Goal: Task Accomplishment & Management: Use online tool/utility

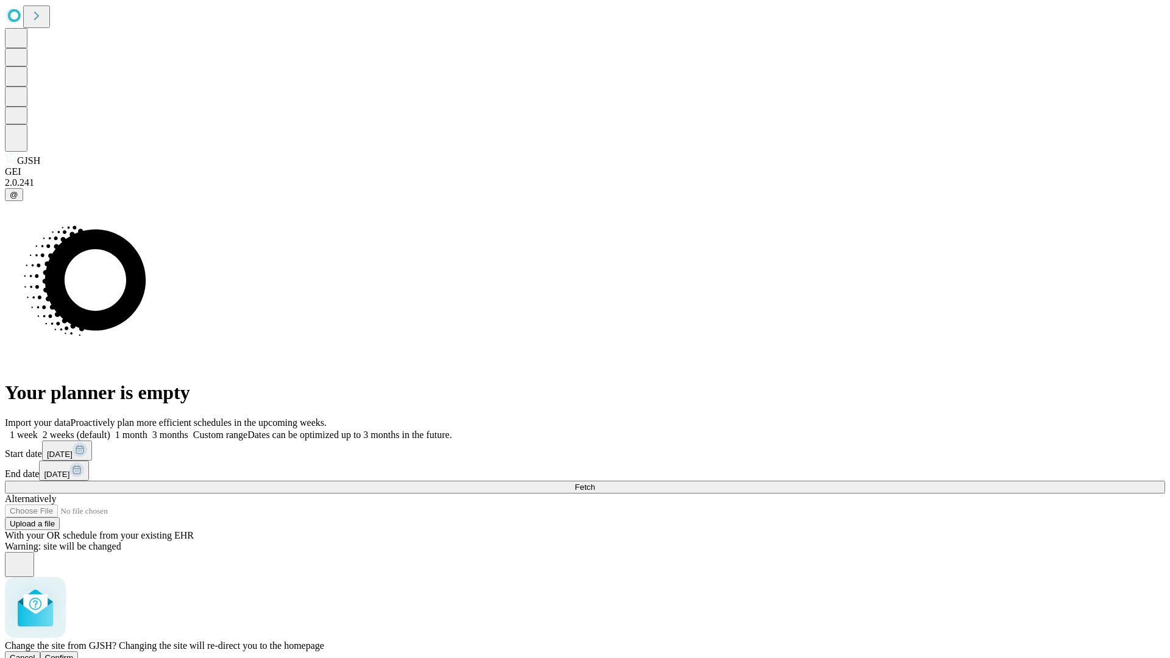
click at [74, 653] on span "Confirm" at bounding box center [59, 657] width 29 height 9
click at [38, 430] on label "1 week" at bounding box center [21, 435] width 33 height 10
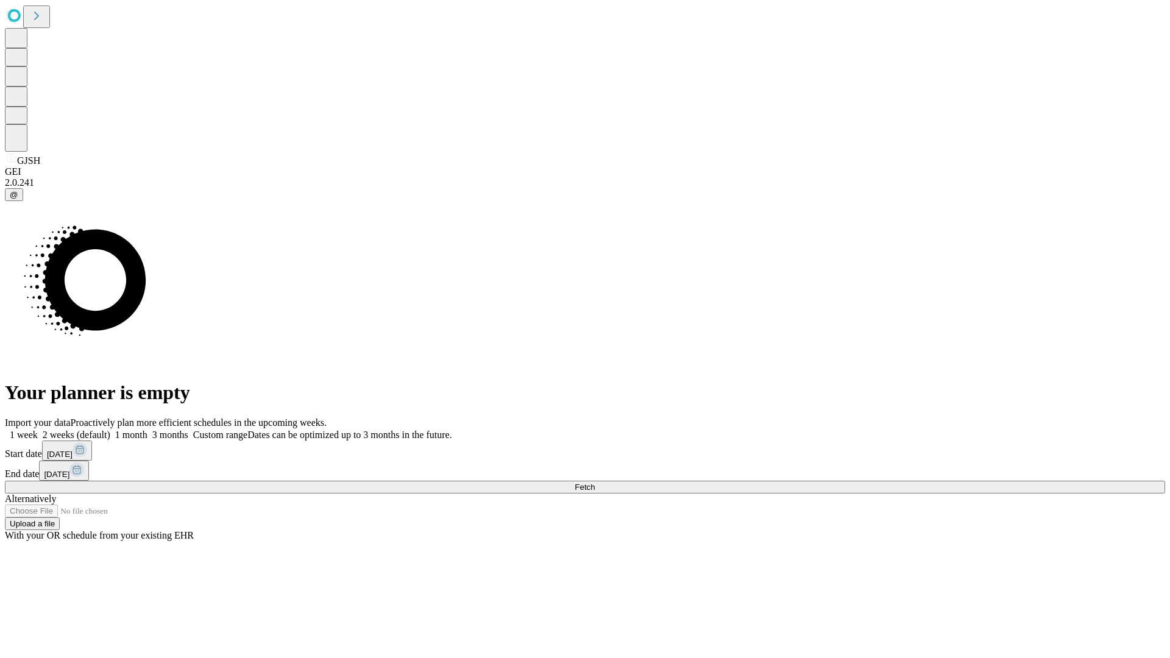
click at [595, 483] on span "Fetch" at bounding box center [585, 487] width 20 height 9
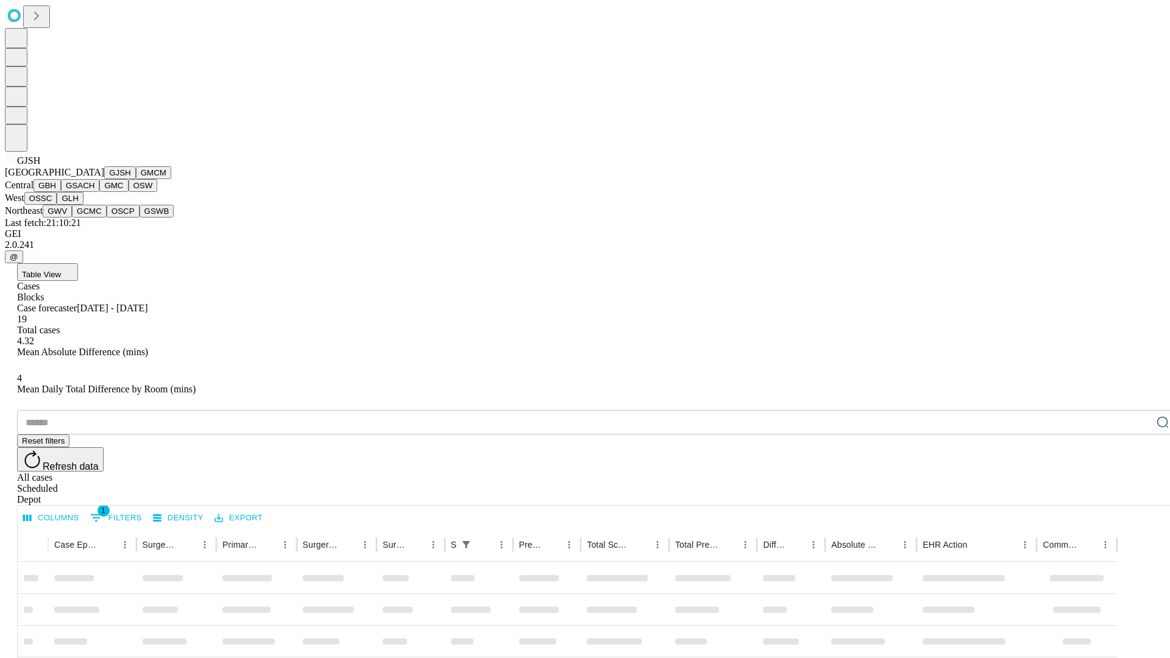
click at [136, 179] on button "GMCM" at bounding box center [153, 172] width 35 height 13
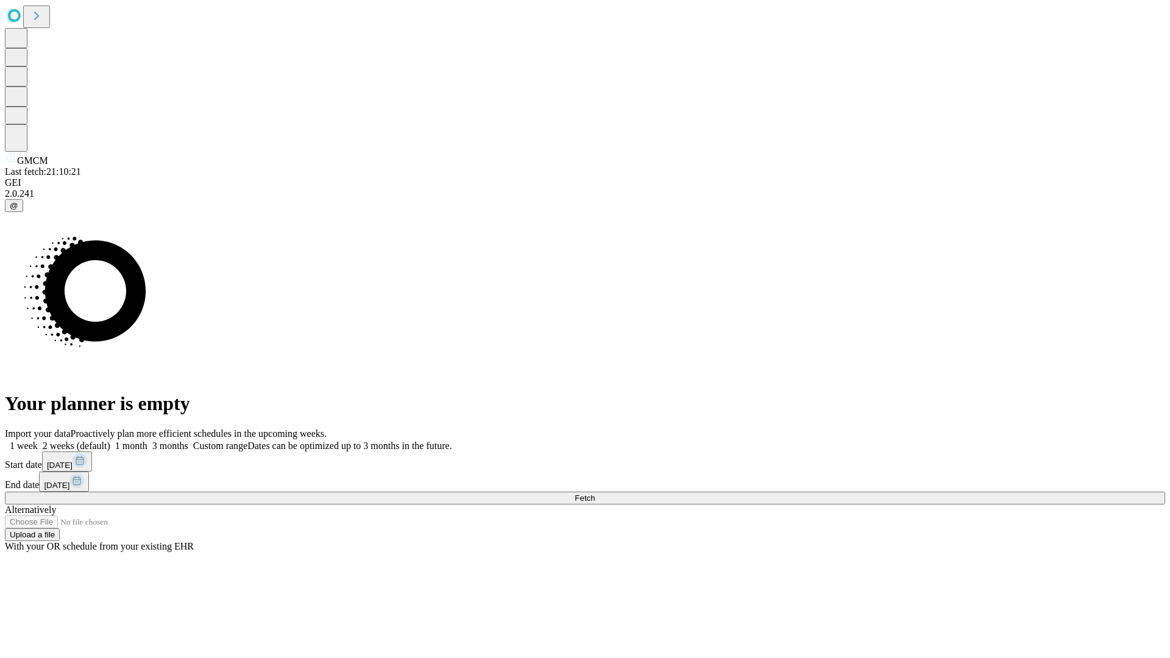
click at [38, 441] on label "1 week" at bounding box center [21, 446] width 33 height 10
click at [595, 494] on span "Fetch" at bounding box center [585, 498] width 20 height 9
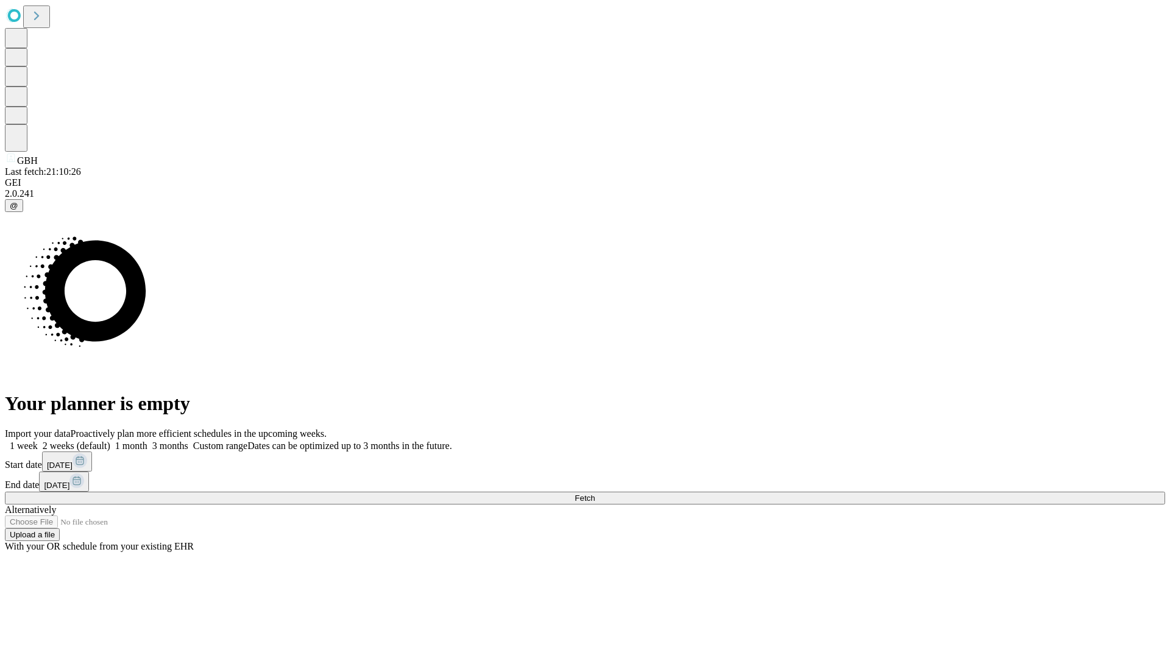
click at [595, 494] on span "Fetch" at bounding box center [585, 498] width 20 height 9
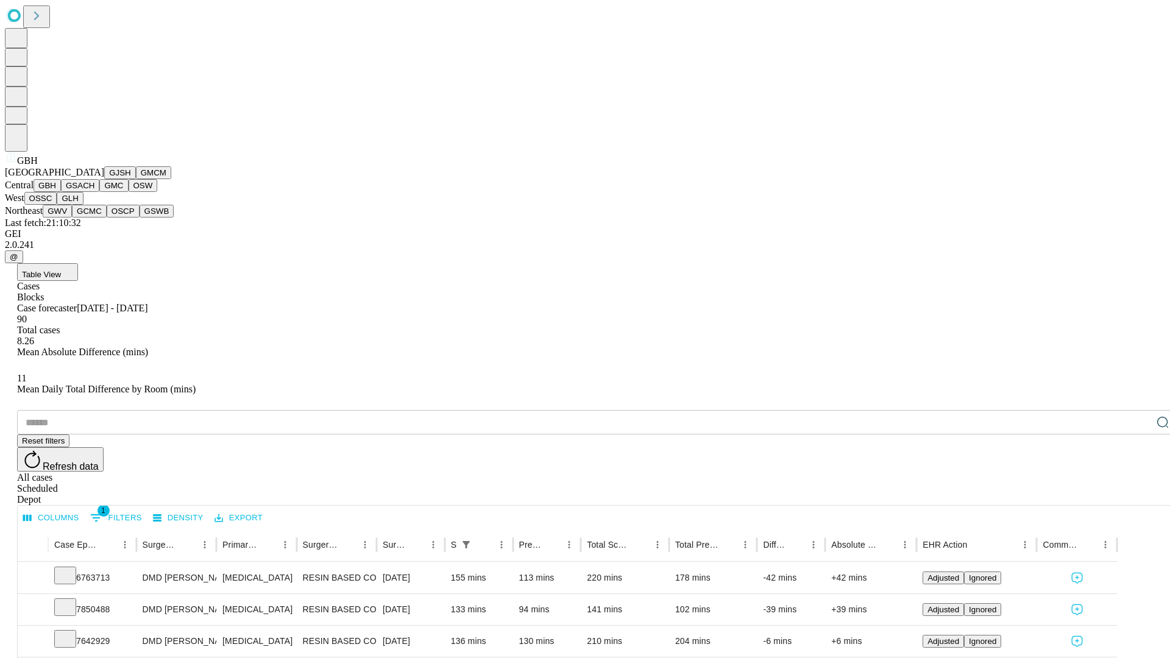
click at [94, 192] on button "GSACH" at bounding box center [80, 185] width 38 height 13
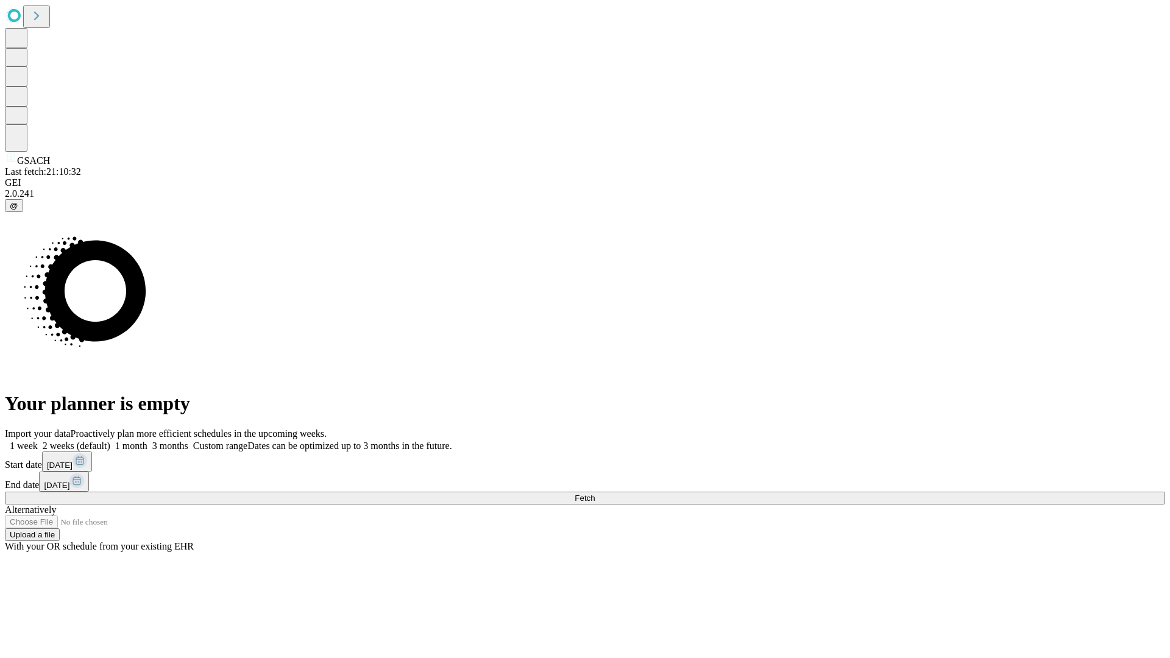
click at [38, 441] on label "1 week" at bounding box center [21, 446] width 33 height 10
click at [595, 494] on span "Fetch" at bounding box center [585, 498] width 20 height 9
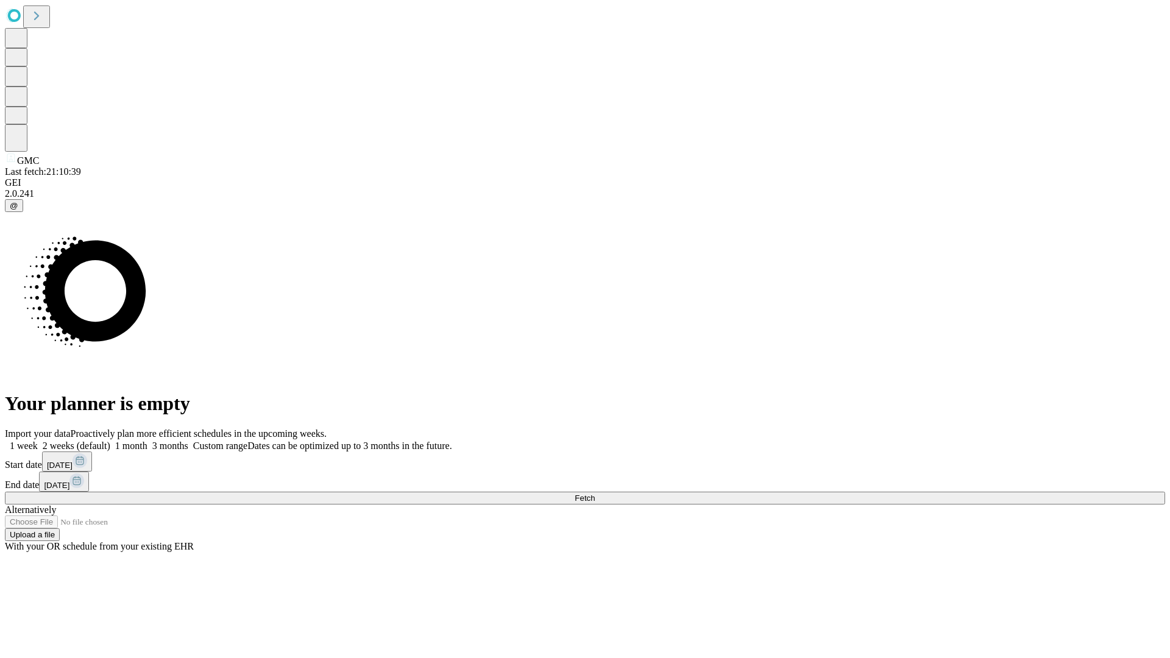
click at [38, 441] on label "1 week" at bounding box center [21, 446] width 33 height 10
click at [595, 494] on span "Fetch" at bounding box center [585, 498] width 20 height 9
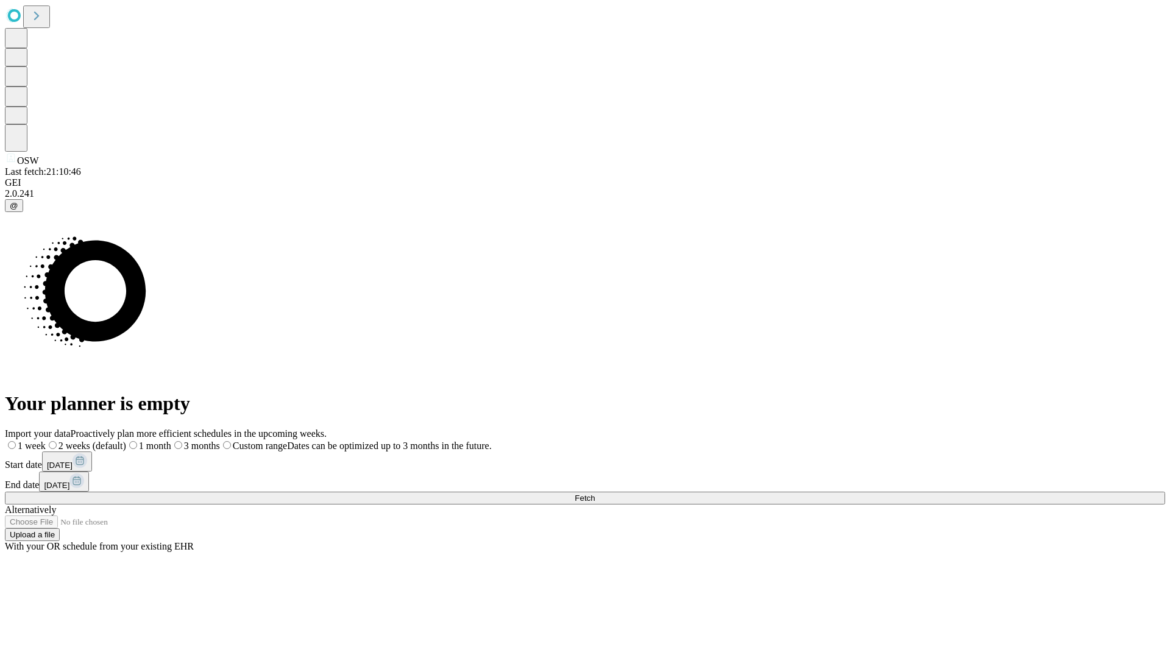
click at [595, 494] on span "Fetch" at bounding box center [585, 498] width 20 height 9
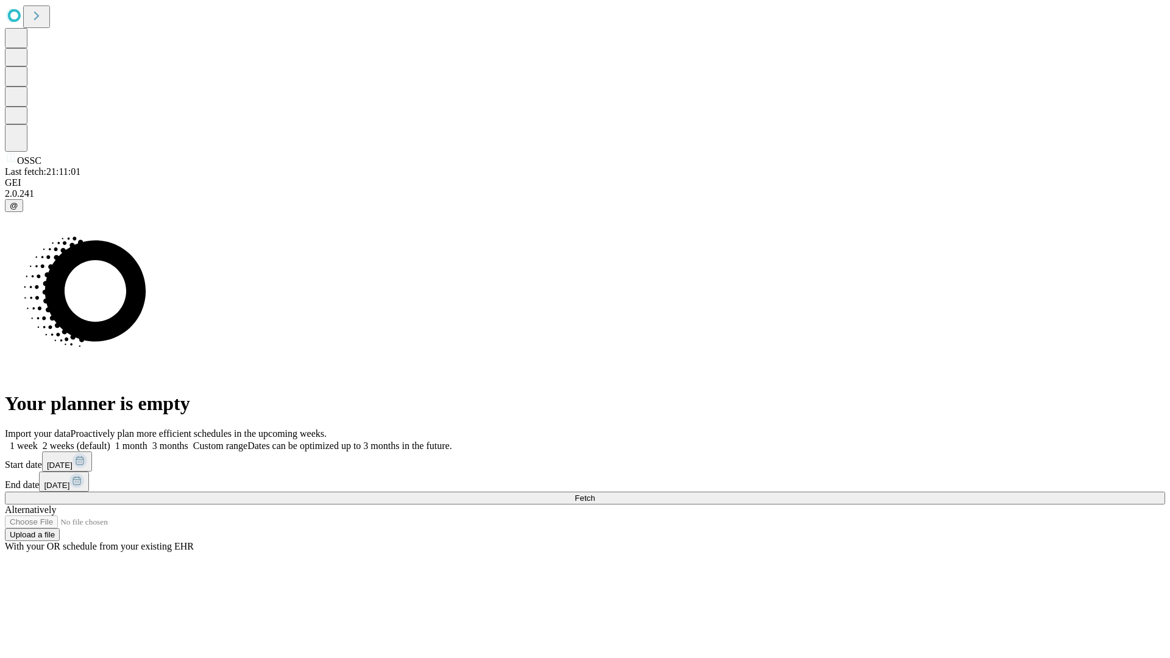
click at [38, 441] on label "1 week" at bounding box center [21, 446] width 33 height 10
click at [595, 494] on span "Fetch" at bounding box center [585, 498] width 20 height 9
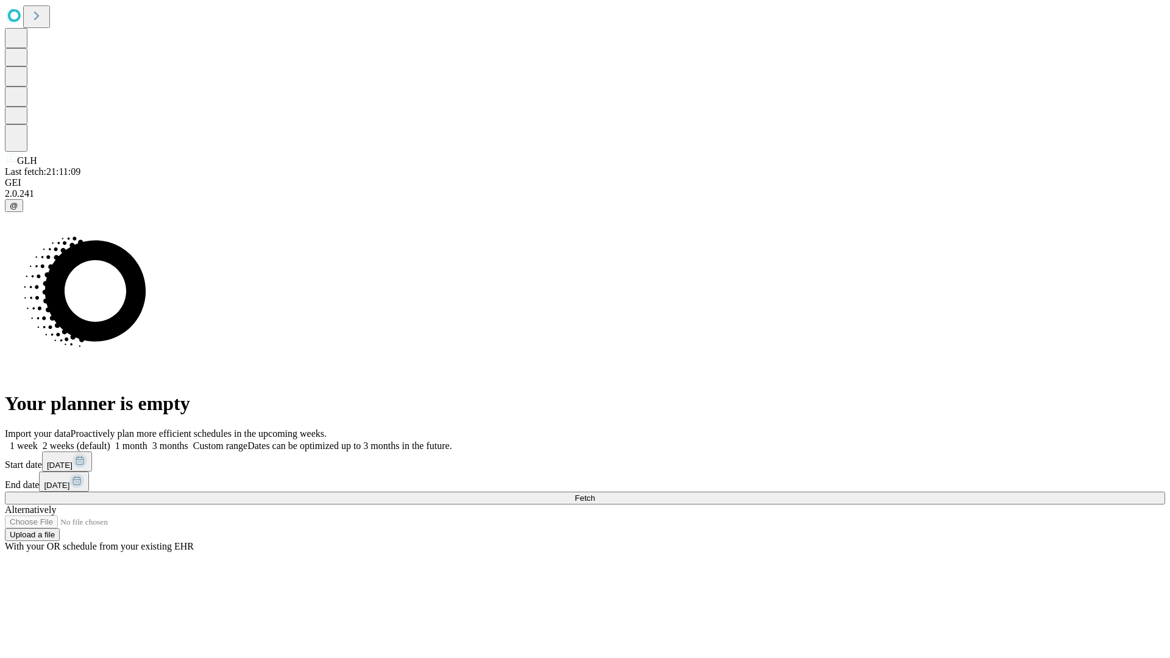
click at [38, 441] on label "1 week" at bounding box center [21, 446] width 33 height 10
click at [595, 494] on span "Fetch" at bounding box center [585, 498] width 20 height 9
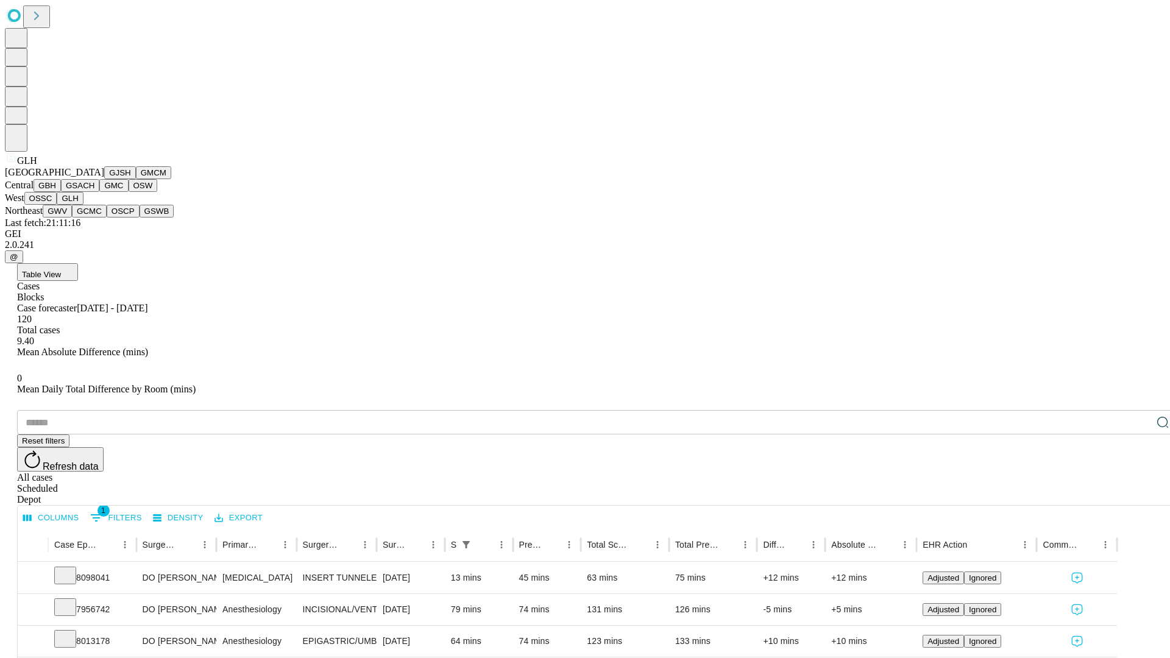
click at [72, 218] on button "GWV" at bounding box center [57, 211] width 29 height 13
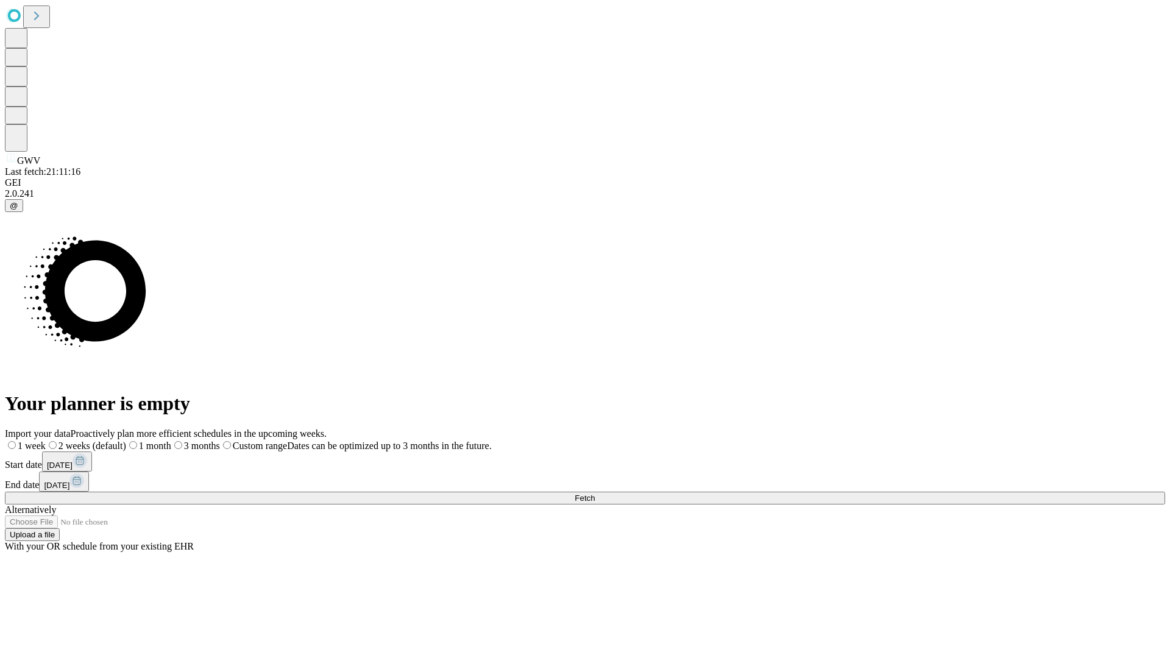
click at [46, 441] on label "1 week" at bounding box center [25, 446] width 41 height 10
click at [595, 494] on span "Fetch" at bounding box center [585, 498] width 20 height 9
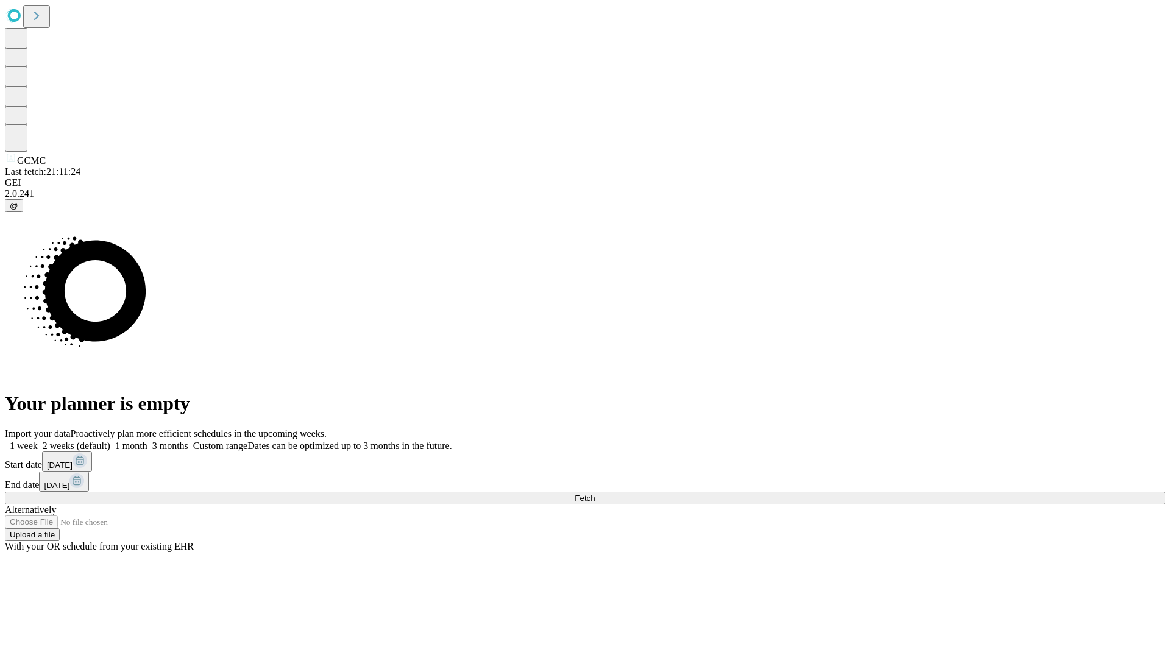
click at [38, 441] on label "1 week" at bounding box center [21, 446] width 33 height 10
click at [595, 494] on span "Fetch" at bounding box center [585, 498] width 20 height 9
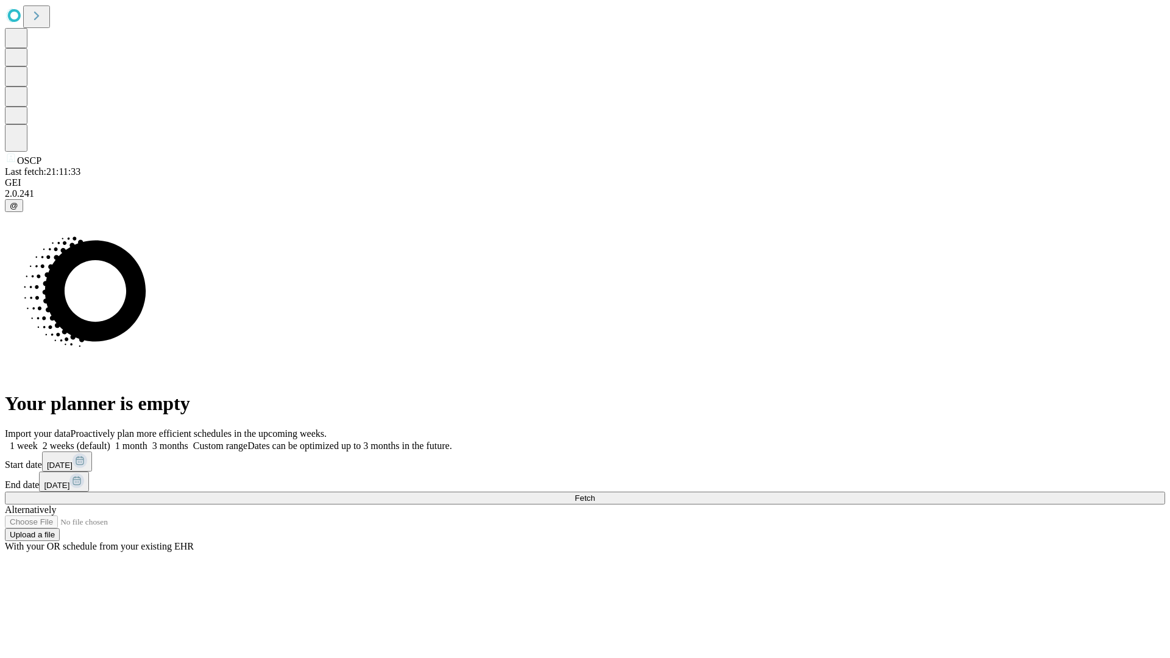
click at [38, 441] on label "1 week" at bounding box center [21, 446] width 33 height 10
click at [595, 494] on span "Fetch" at bounding box center [585, 498] width 20 height 9
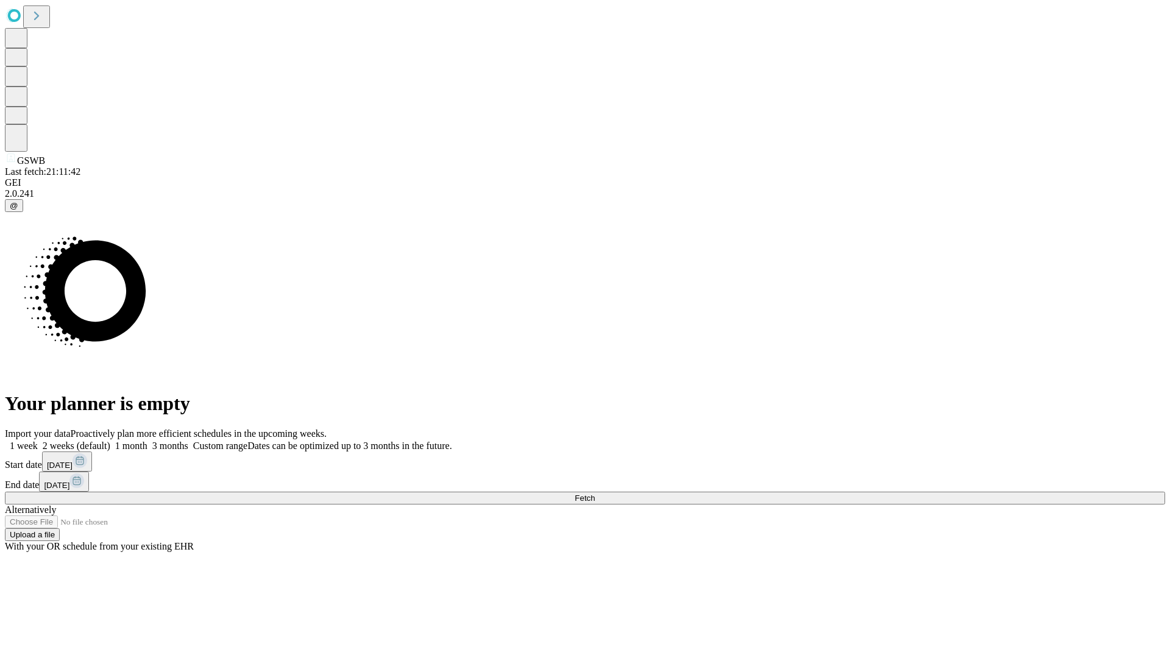
click at [38, 441] on label "1 week" at bounding box center [21, 446] width 33 height 10
click at [595, 494] on span "Fetch" at bounding box center [585, 498] width 20 height 9
